Goal: Information Seeking & Learning: Learn about a topic

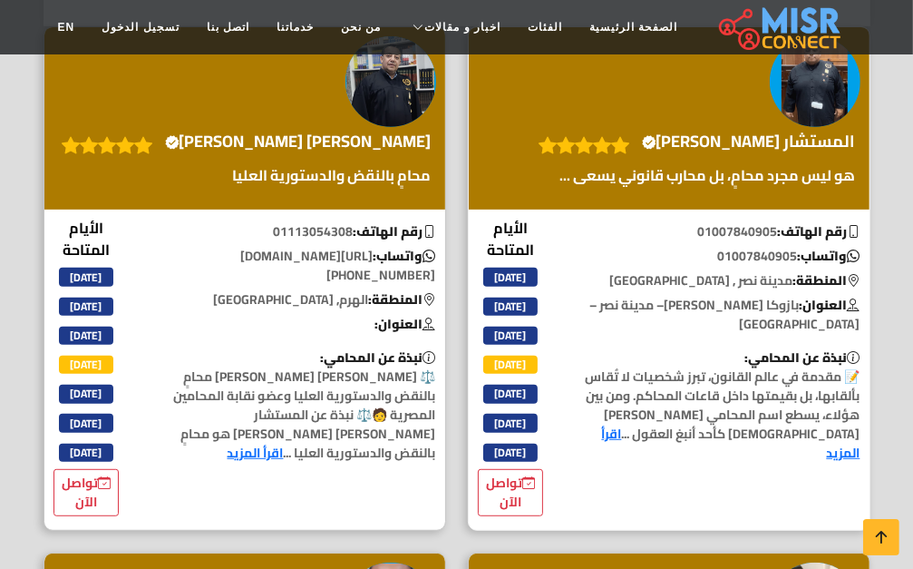
scroll to position [453, 0]
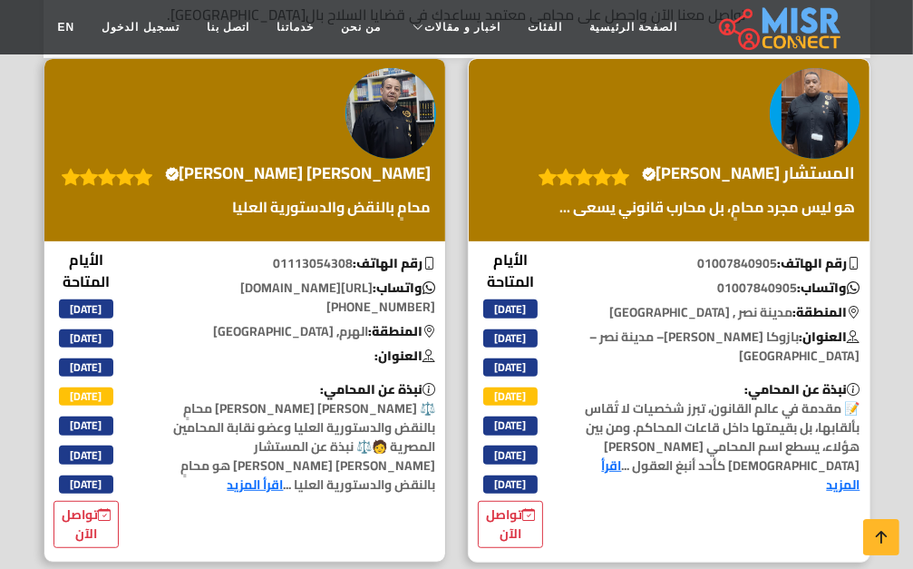
click at [732, 453] on link "اقرأ المزيد" at bounding box center [731, 474] width 258 height 43
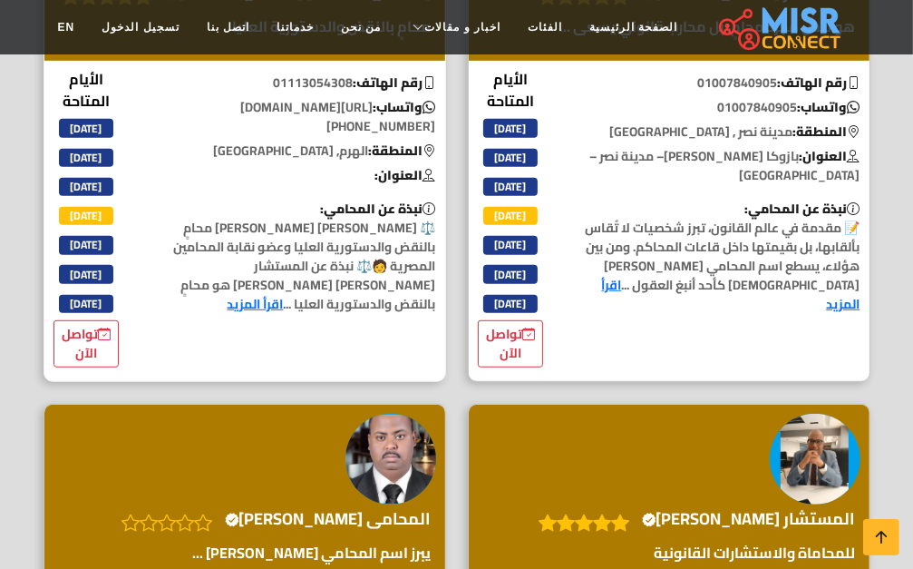
scroll to position [635, 0]
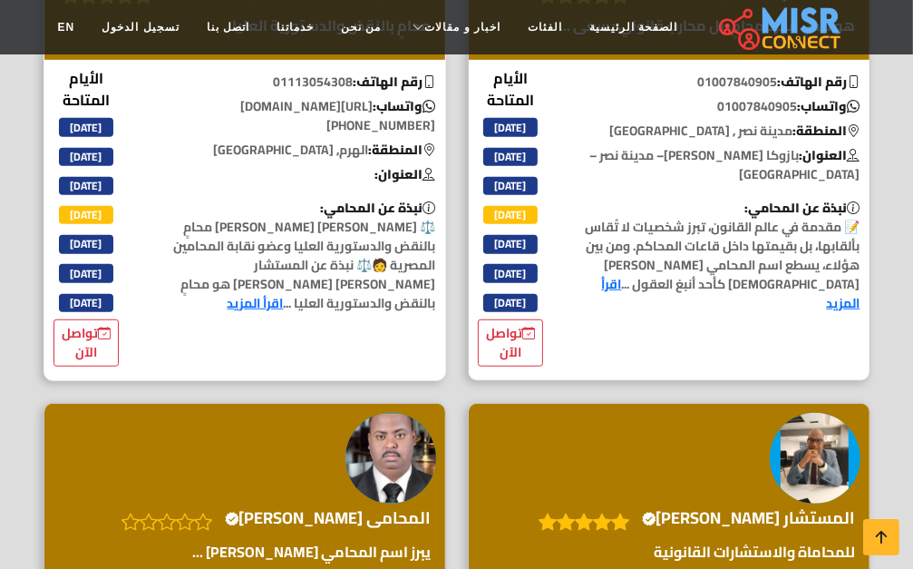
click at [284, 291] on link "اقرأ المزيد" at bounding box center [256, 303] width 56 height 24
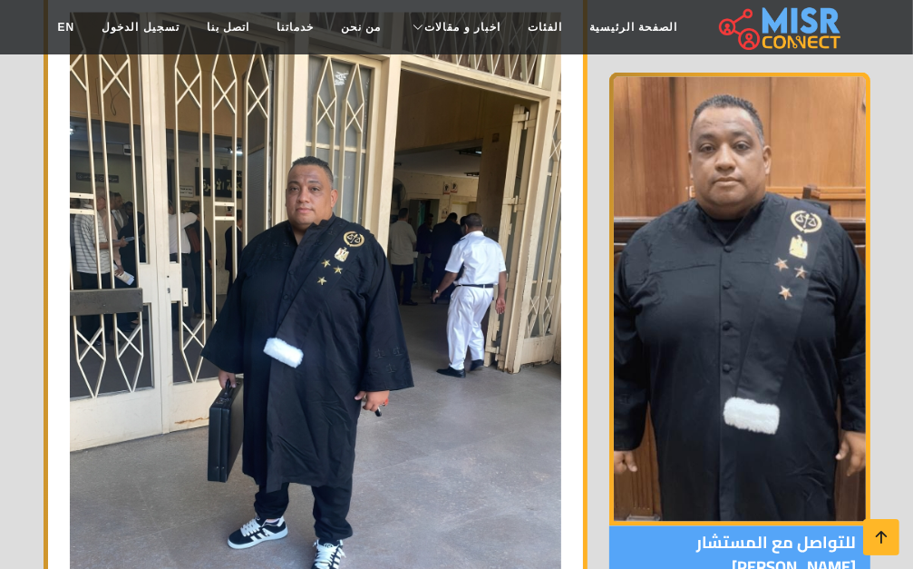
scroll to position [2085, 0]
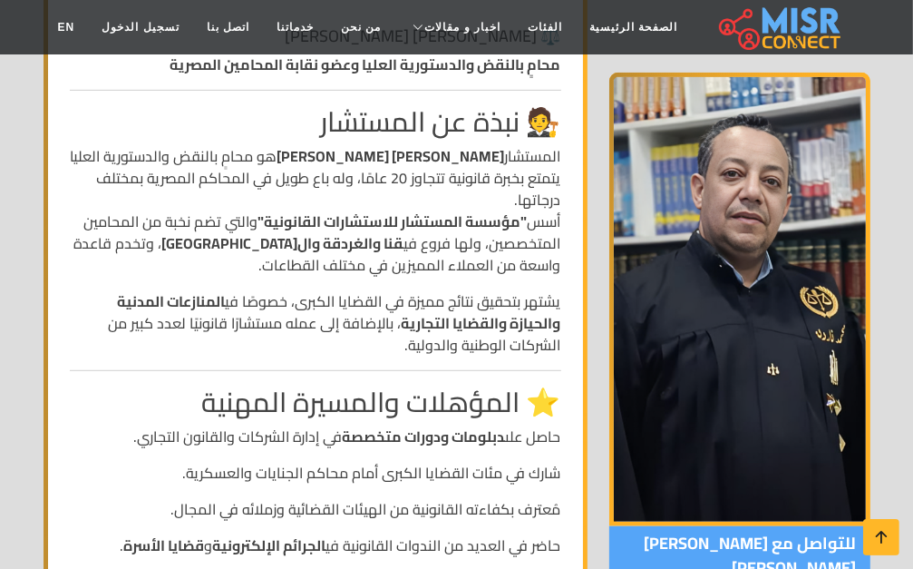
scroll to position [544, 0]
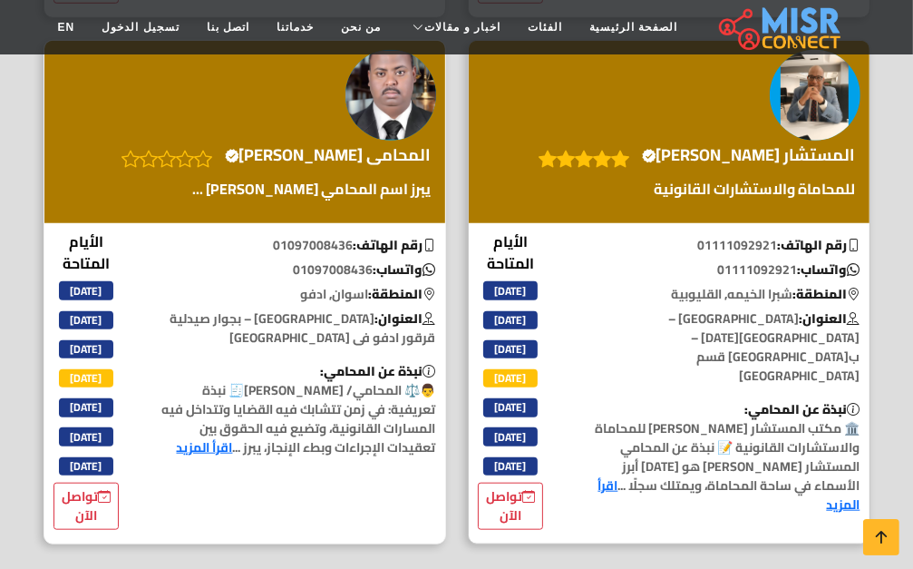
scroll to position [1088, 0]
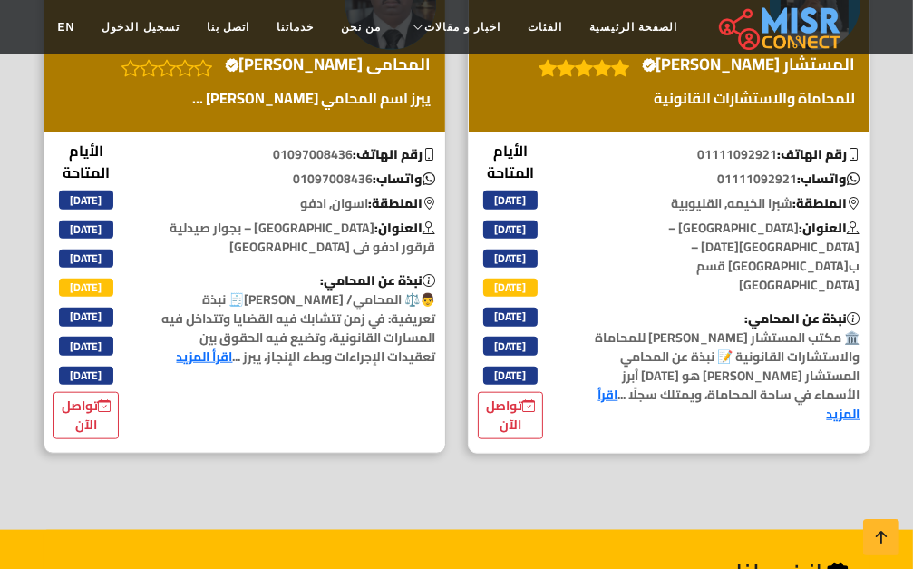
click at [812, 399] on link "اقرأ المزيد" at bounding box center [729, 404] width 262 height 43
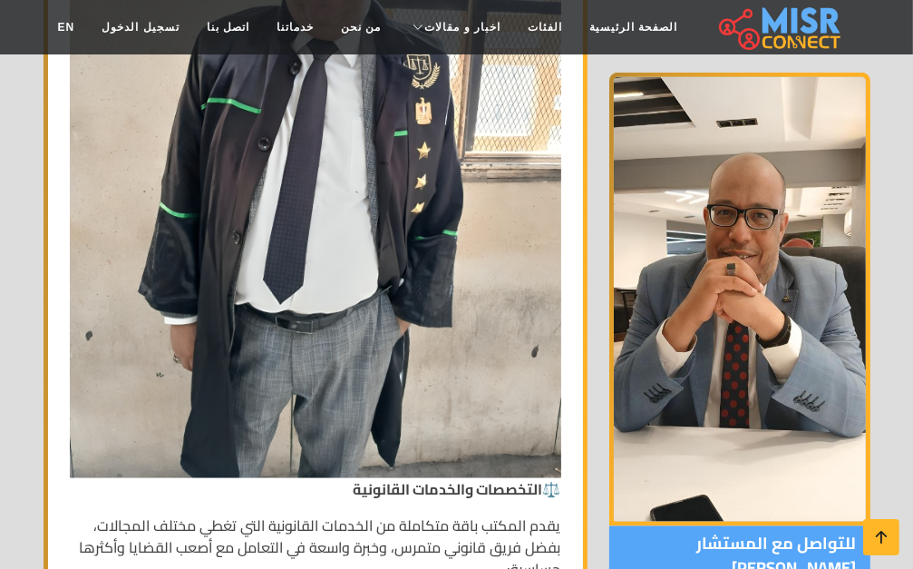
scroll to position [1632, 0]
